Goal: Find contact information: Find contact information

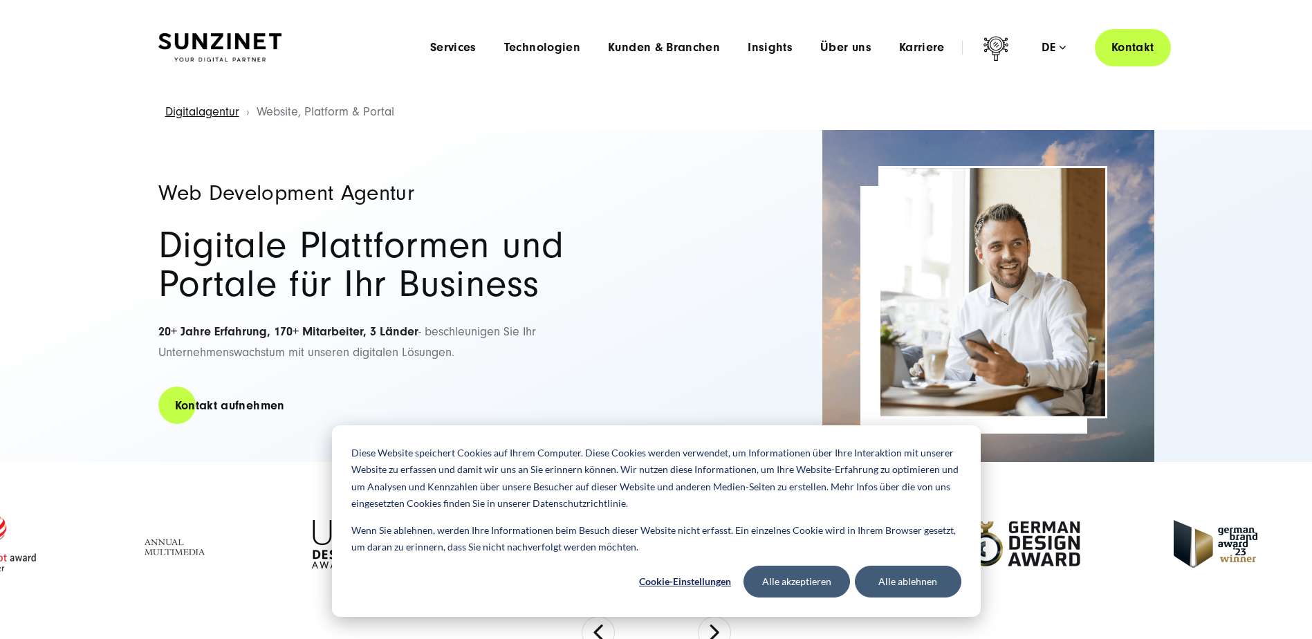
click at [1124, 39] on link "Kontakt" at bounding box center [1132, 47] width 76 height 39
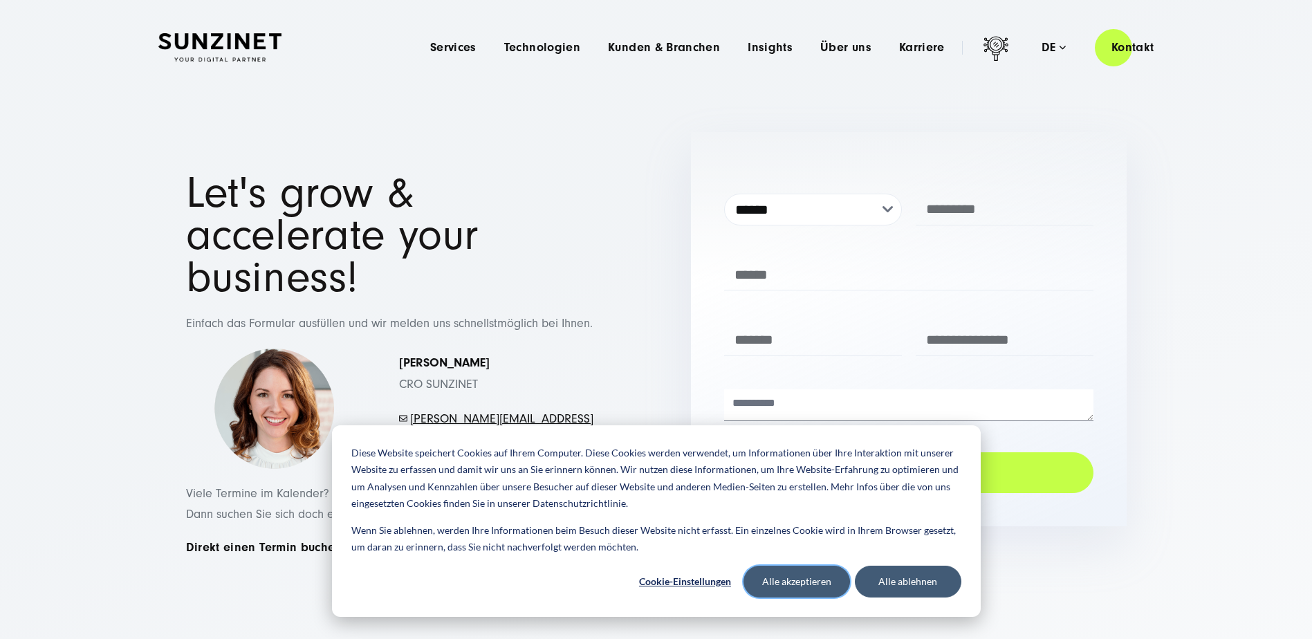
click at [799, 570] on button "Alle akzeptieren" at bounding box center [796, 582] width 106 height 32
